Goal: Transaction & Acquisition: Book appointment/travel/reservation

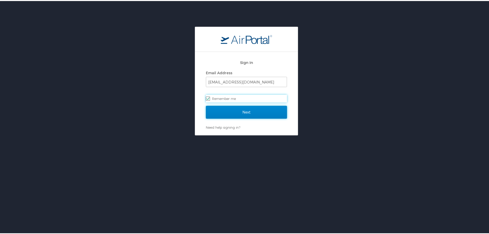
click at [247, 109] on input "Next" at bounding box center [246, 111] width 81 height 13
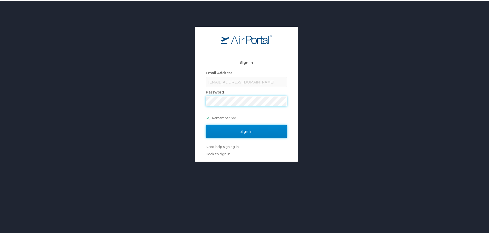
click at [243, 133] on input "Sign In" at bounding box center [246, 130] width 81 height 13
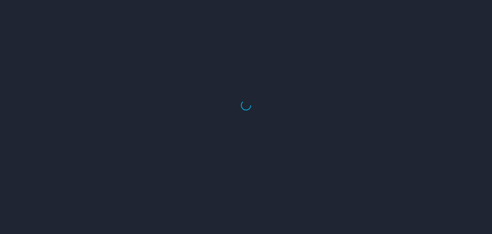
select select "US"
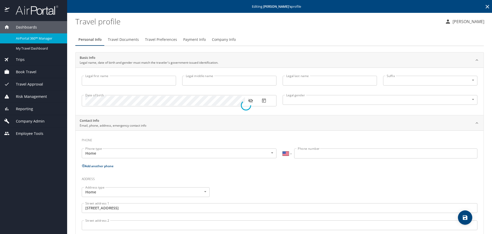
type input "Erinne"
type input "Ayanna"
type input "Graham"
type input "Female"
type input "United States of America"
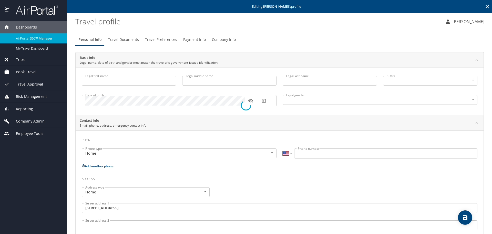
type input "Georgia"
select select "US"
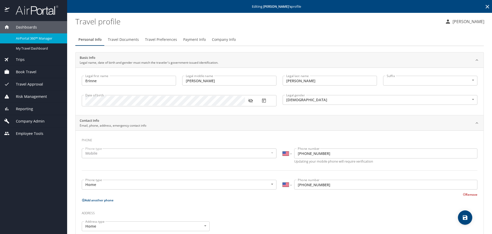
click at [29, 69] on div "Book Travel" at bounding box center [33, 72] width 67 height 12
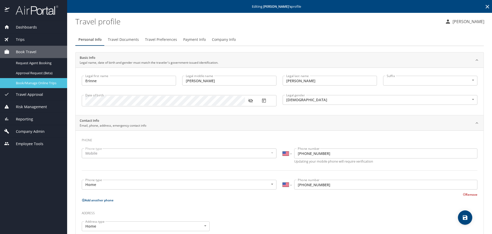
click at [37, 84] on span "Book/Manage Online Trips" at bounding box center [38, 83] width 45 height 5
click at [47, 83] on span "Book/Manage Online Trips" at bounding box center [38, 83] width 45 height 5
